Goal: Task Accomplishment & Management: Complete application form

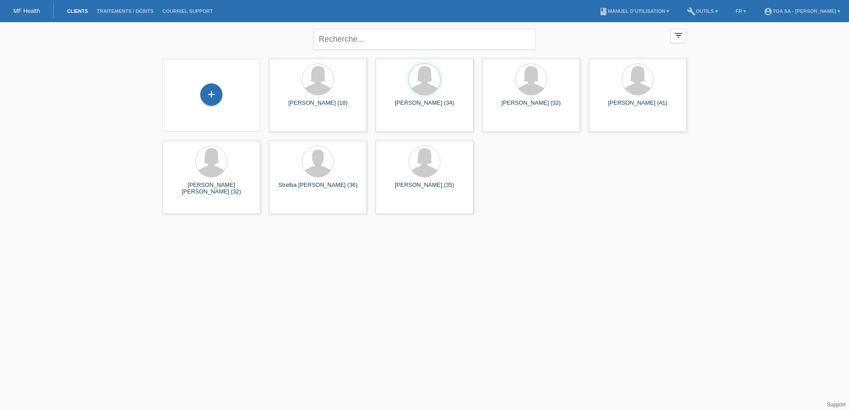
click at [727, 163] on div "close filter_list view_module Afficher tous les clients star Afficher les clien…" at bounding box center [424, 120] width 849 height 196
click at [206, 92] on div "+" at bounding box center [211, 95] width 22 height 22
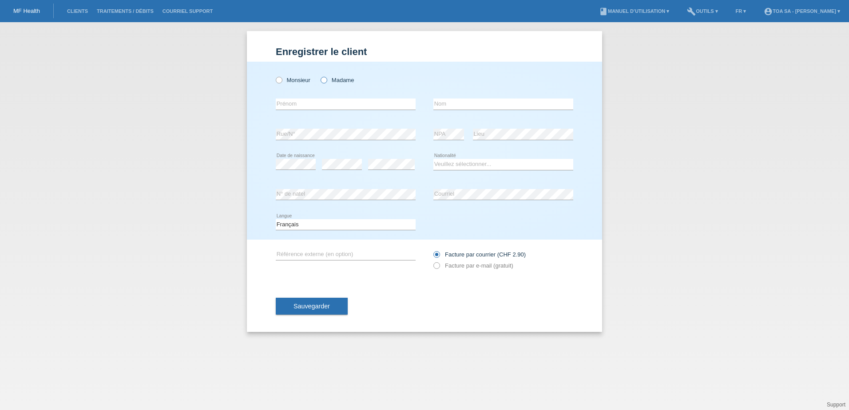
click at [335, 76] on div "Monsieur Madame" at bounding box center [346, 80] width 140 height 18
click at [329, 105] on input "text" at bounding box center [346, 104] width 140 height 11
click at [328, 84] on div "Monsieur Madame" at bounding box center [346, 80] width 140 height 18
click at [319, 76] on icon at bounding box center [319, 76] width 0 height 0
click at [327, 81] on input "Madame" at bounding box center [324, 80] width 6 height 6
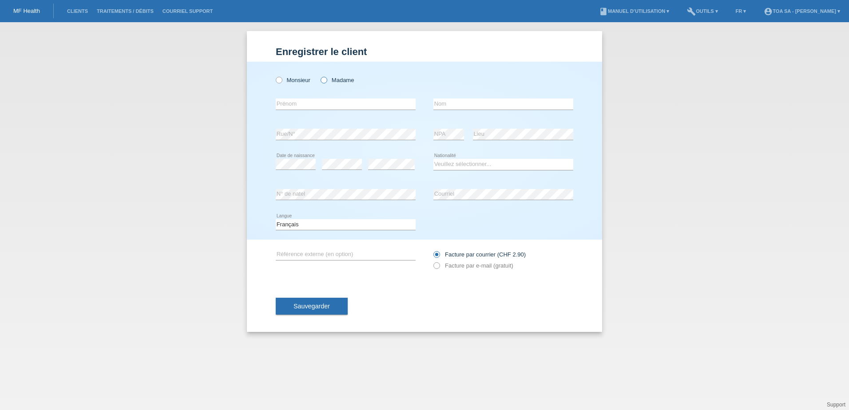
radio input "true"
click at [320, 97] on div "error Prénom" at bounding box center [346, 104] width 140 height 30
click at [317, 103] on input "text" at bounding box center [346, 104] width 140 height 11
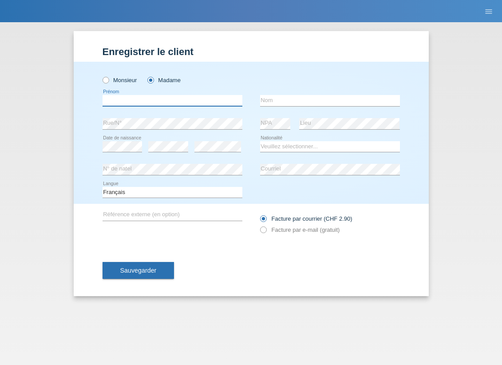
click at [183, 97] on input "text" at bounding box center [173, 100] width 140 height 11
type input "[PERSON_NAME]"
type input "Le Mevel"
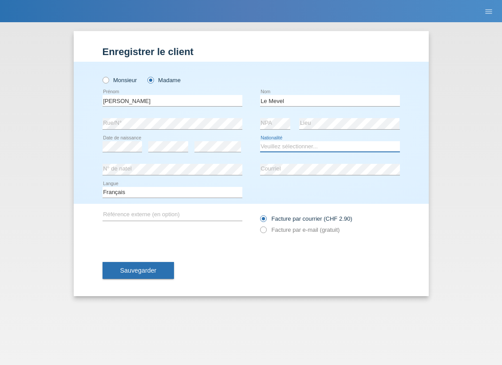
click at [267, 143] on select "Veuillez sélectionner... Suisse Allemagne Autriche Liechtenstein ------------ A…" at bounding box center [330, 146] width 140 height 11
select select "CH"
click at [260, 141] on select "Veuillez sélectionner... Suisse Allemagne Autriche Liechtenstein ------------ A…" at bounding box center [330, 146] width 140 height 11
click at [303, 233] on label "Facture par e-mail (gratuit)" at bounding box center [300, 230] width 80 height 7
click at [266, 233] on input "Facture par e-mail (gratuit)" at bounding box center [263, 232] width 6 height 11
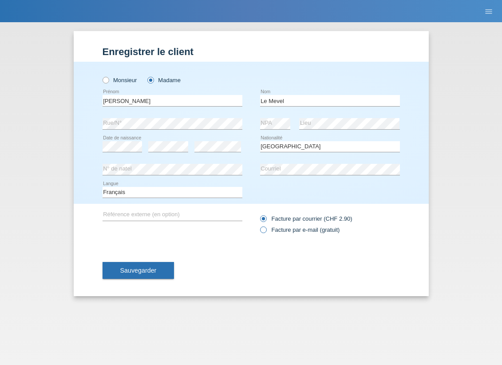
radio input "true"
click at [178, 215] on input "text" at bounding box center [173, 215] width 140 height 11
click at [164, 267] on button "Sauvegarder" at bounding box center [139, 270] width 72 height 17
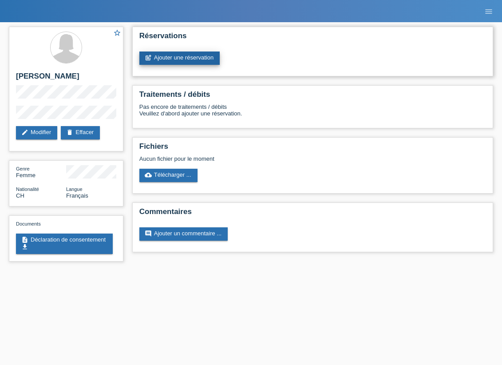
click at [202, 60] on link "post_add Ajouter une réservation" at bounding box center [179, 58] width 80 height 13
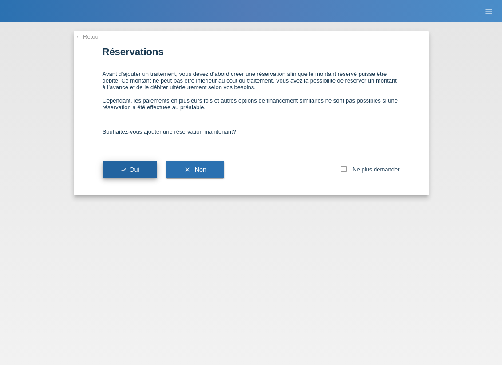
click at [138, 172] on span "check Oui" at bounding box center [129, 169] width 19 height 7
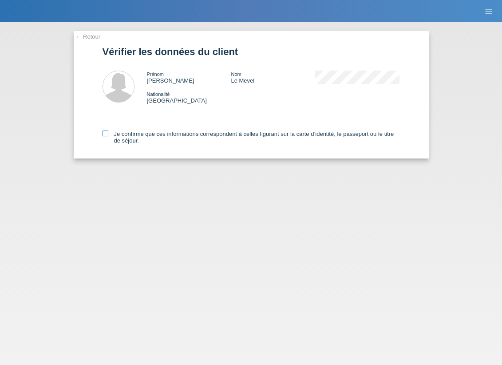
click at [137, 139] on label "Je confirme que ces informations correspondent à celles figurant sur la carte d…" at bounding box center [252, 137] width 298 height 13
click at [108, 136] on input "Je confirme que ces informations correspondent à celles figurant sur la carte d…" at bounding box center [106, 134] width 6 height 6
checkbox input "true"
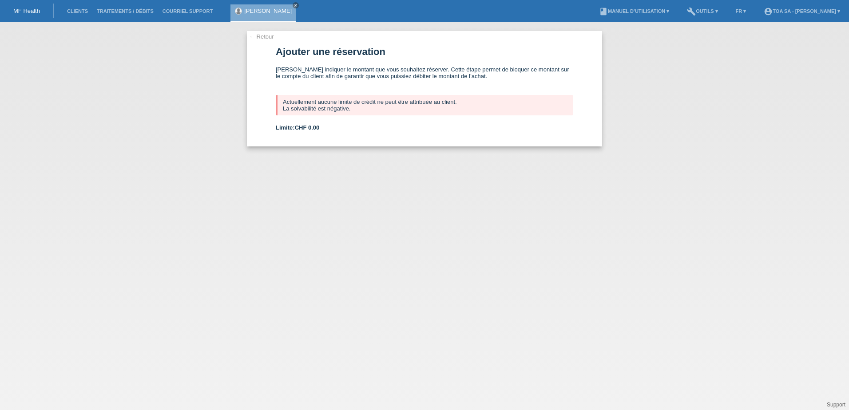
click at [255, 39] on link "← Retour" at bounding box center [261, 36] width 25 height 7
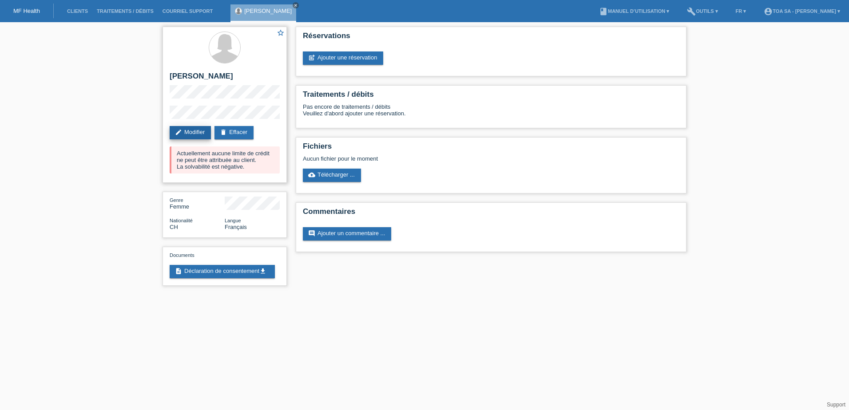
click at [204, 136] on link "edit Modifier" at bounding box center [190, 132] width 41 height 13
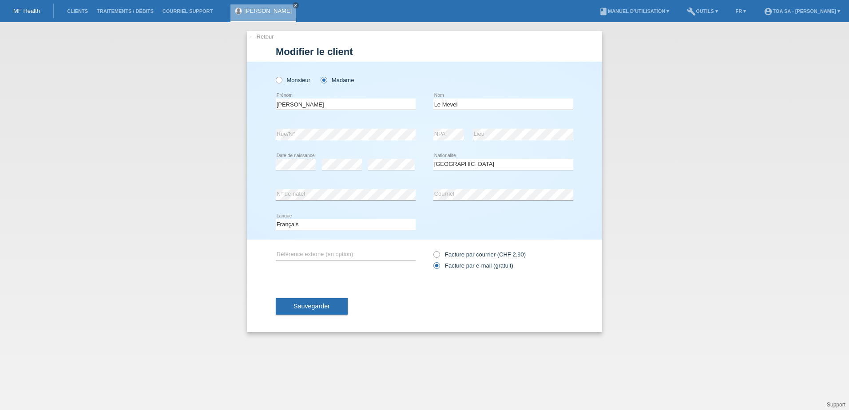
select select "CH"
click at [271, 39] on link "← Retour" at bounding box center [261, 36] width 25 height 7
